Goal: Check status: Check status

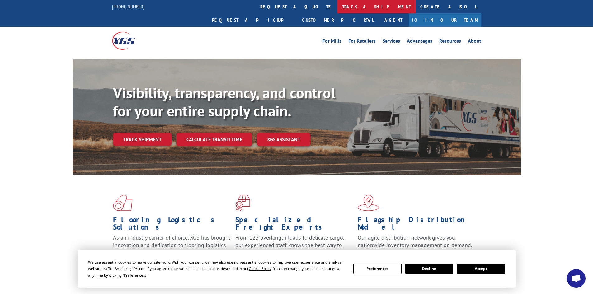
click at [337, 8] on link "track a shipment" at bounding box center [376, 6] width 78 height 13
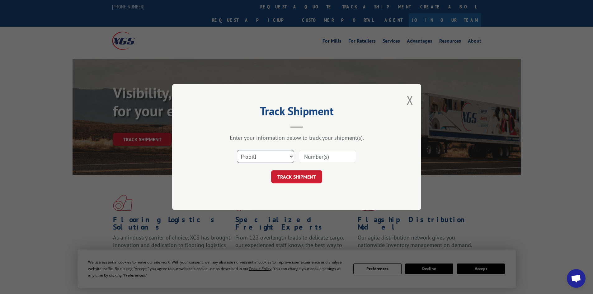
click at [266, 154] on select "Select category... Probill BOL PO" at bounding box center [265, 156] width 57 height 13
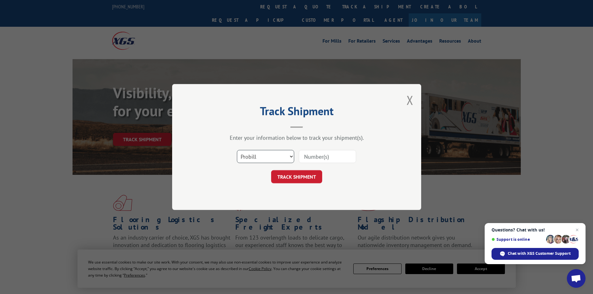
select select "bol"
click at [237, 150] on select "Select category... Probill BOL PO" at bounding box center [265, 156] width 57 height 13
click at [318, 155] on input at bounding box center [327, 156] width 57 height 13
paste input "5140825"
type input "5140825"
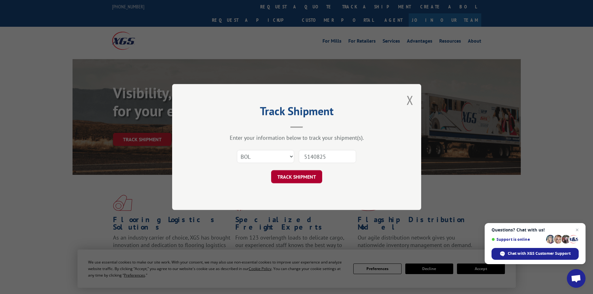
click at [301, 178] on button "TRACK SHIPMENT" at bounding box center [296, 176] width 51 height 13
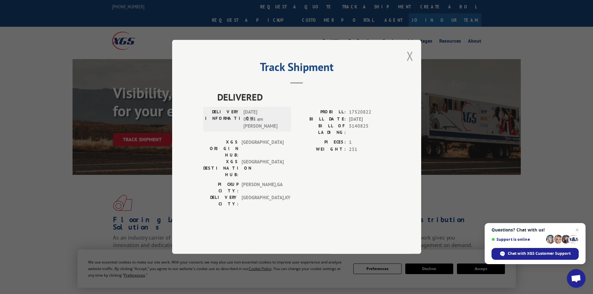
click at [410, 64] on button "Close modal" at bounding box center [409, 56] width 7 height 16
